Goal: Navigation & Orientation: Find specific page/section

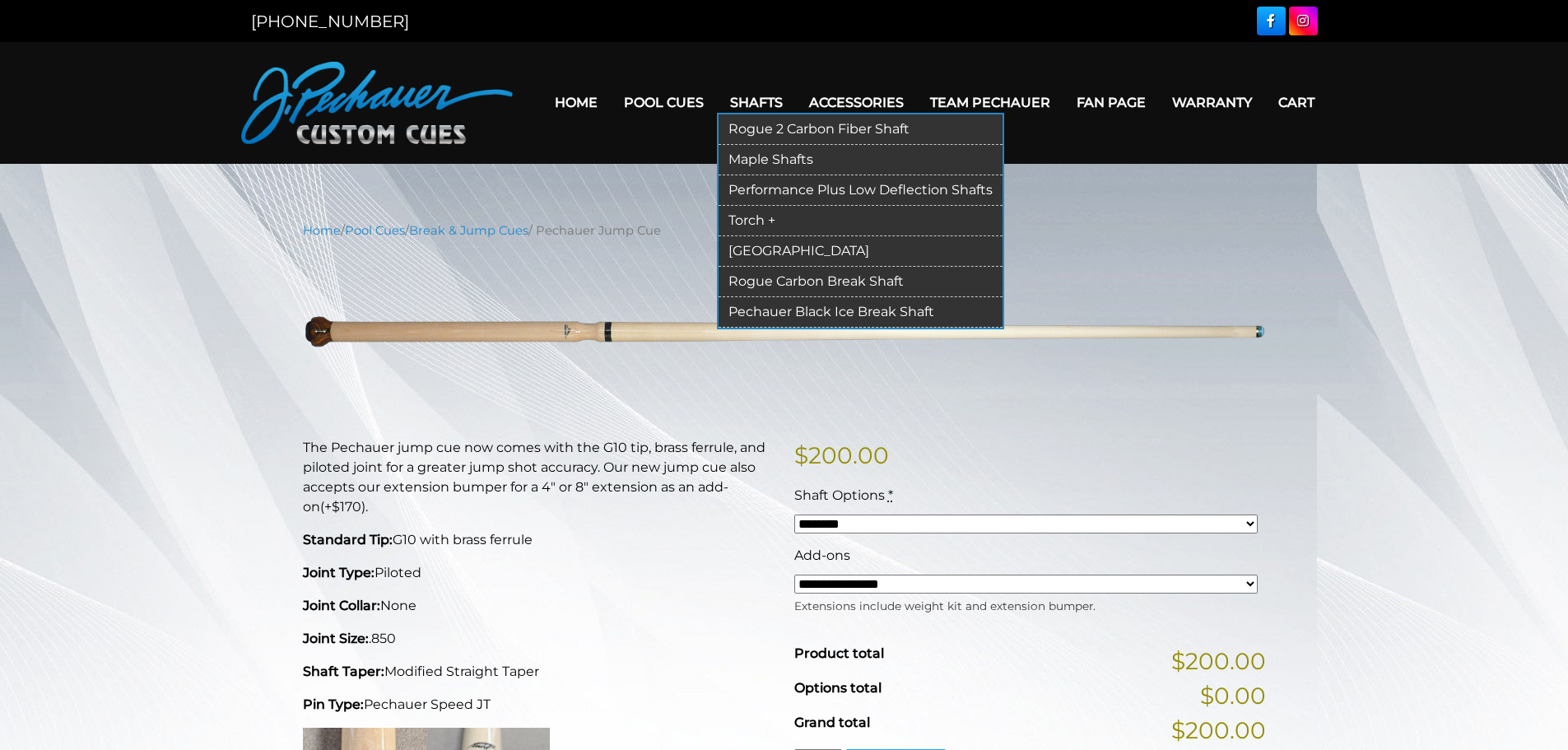
click at [758, 189] on link "Performance Plus Low Deflection Shafts" at bounding box center [860, 190] width 284 height 31
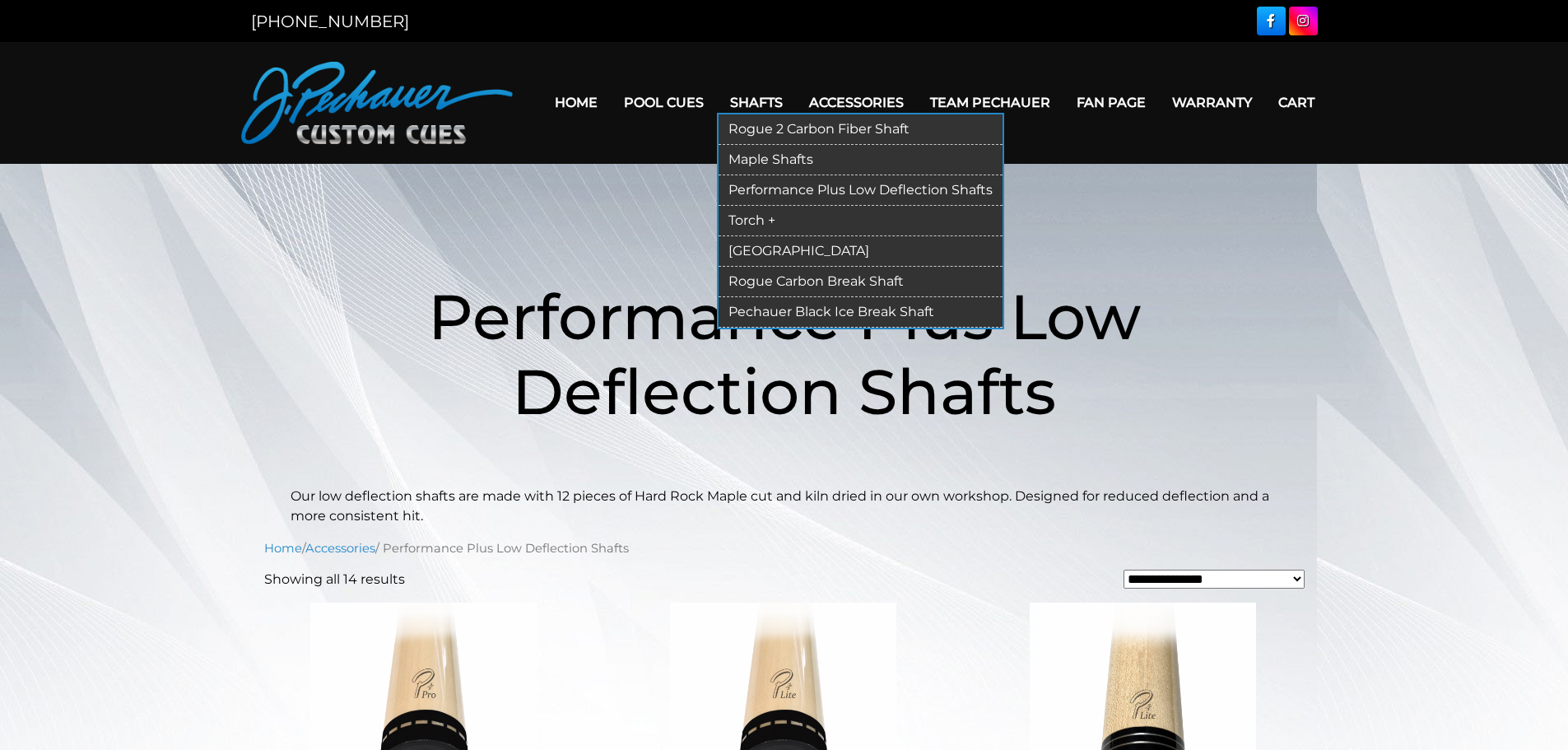
click at [764, 152] on link "Maple Shafts" at bounding box center [860, 160] width 284 height 31
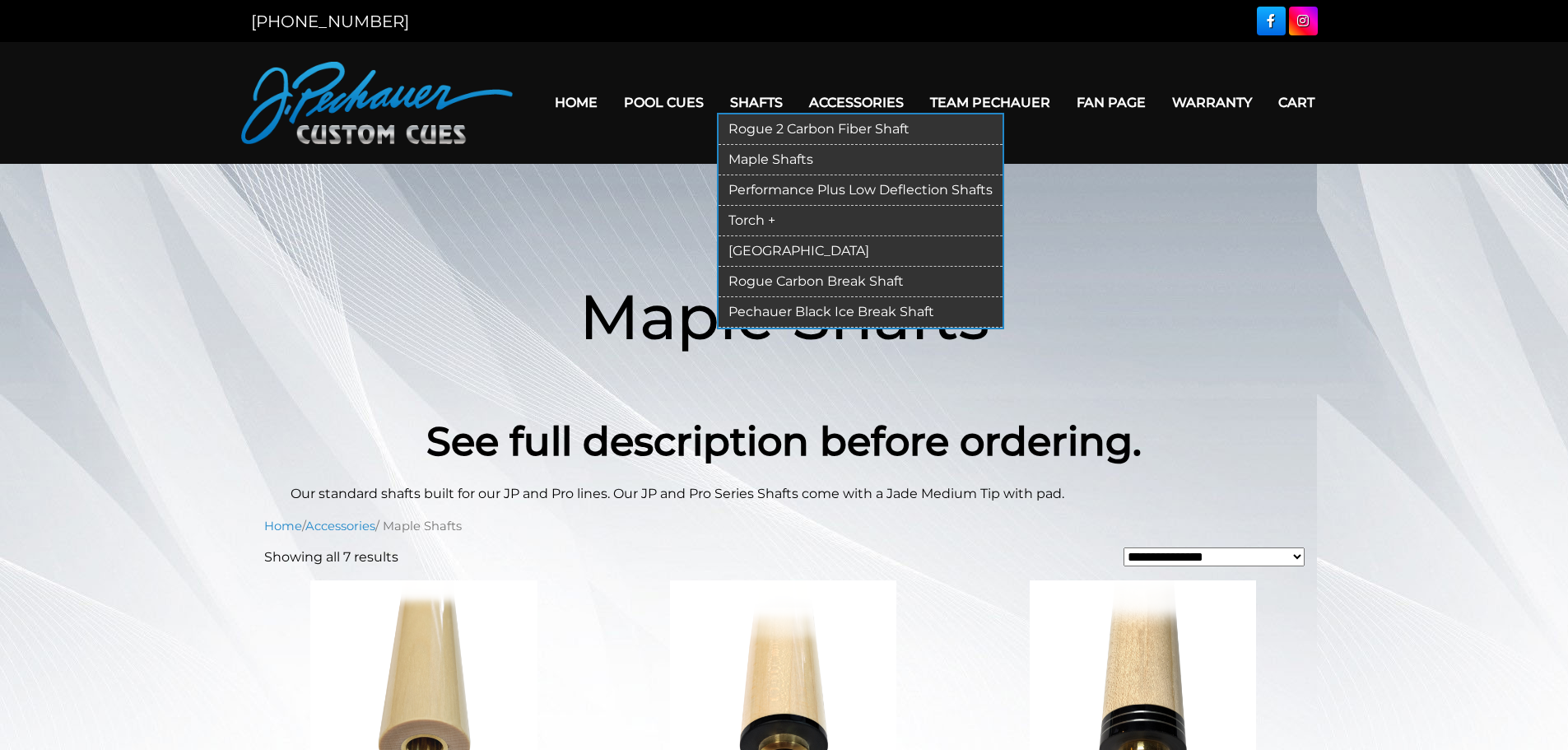
click at [760, 216] on link "Torch +" at bounding box center [860, 221] width 284 height 31
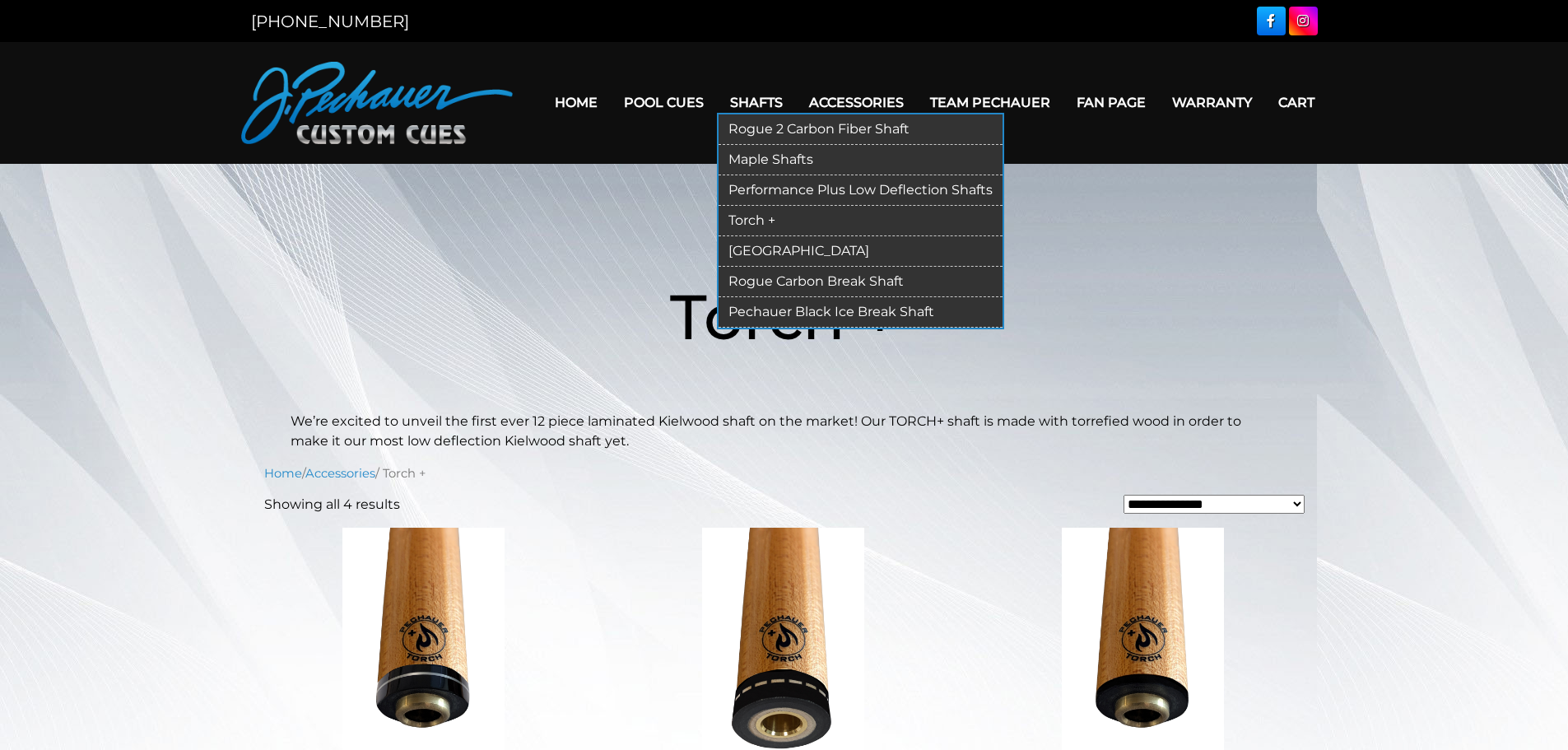
click at [757, 245] on link "[GEOGRAPHIC_DATA]" at bounding box center [860, 252] width 284 height 31
